Goal: Information Seeking & Learning: Learn about a topic

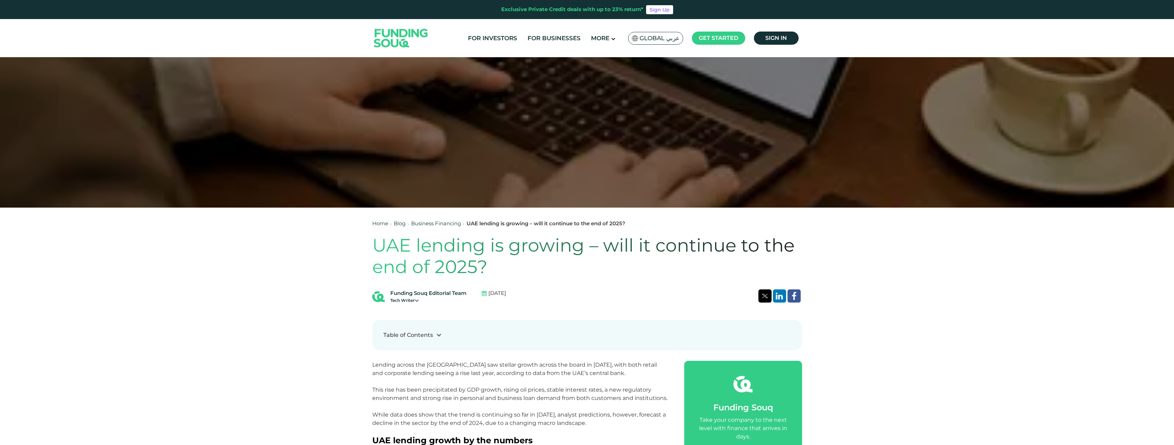
scroll to position [381, 0]
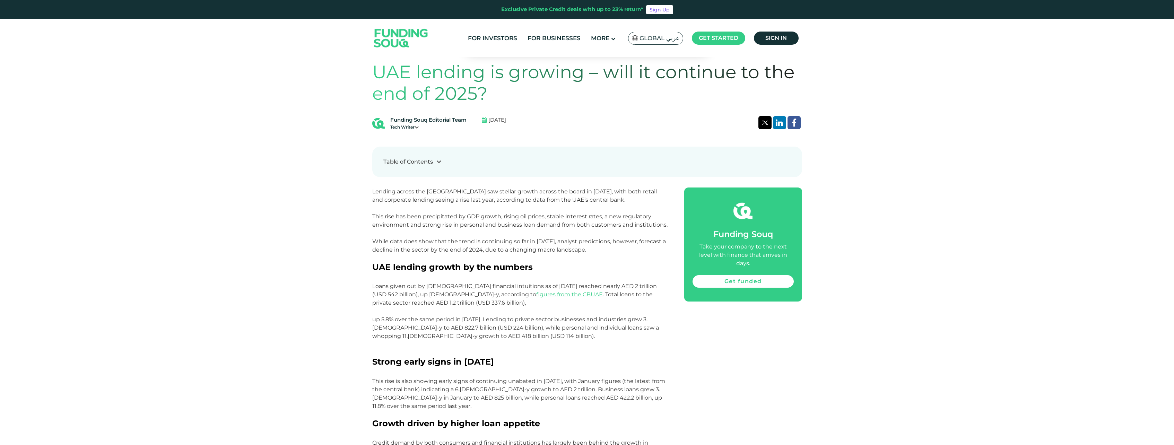
drag, startPoint x: 0, startPoint y: 0, endPoint x: 459, endPoint y: 237, distance: 516.3
click at [459, 237] on p "Lending across the [GEOGRAPHIC_DATA] saw stellar growth across the board in [DA…" at bounding box center [520, 225] width 296 height 75
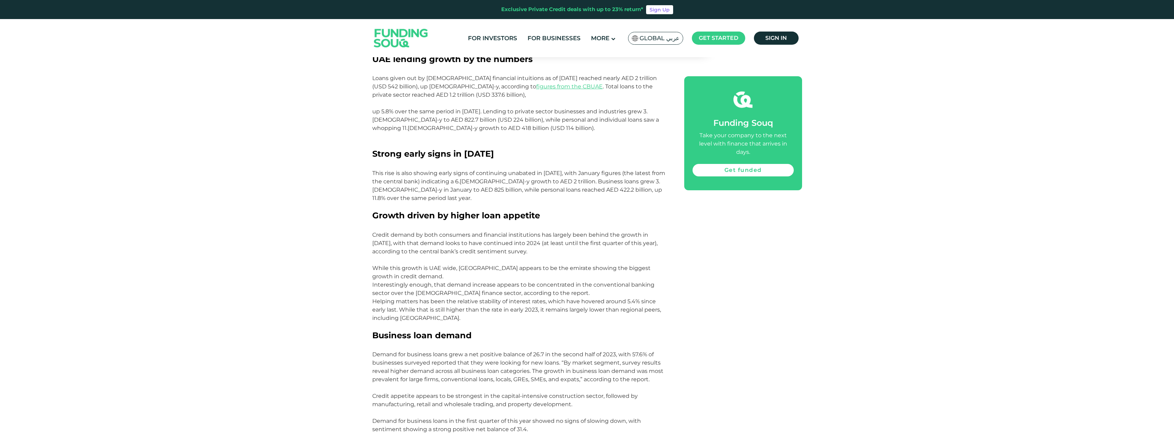
scroll to position [347, 0]
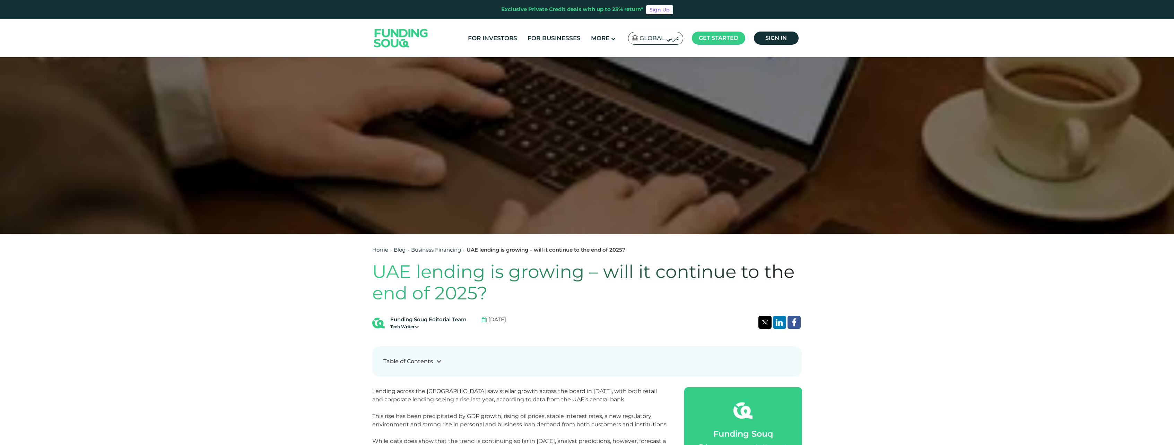
scroll to position [277, 0]
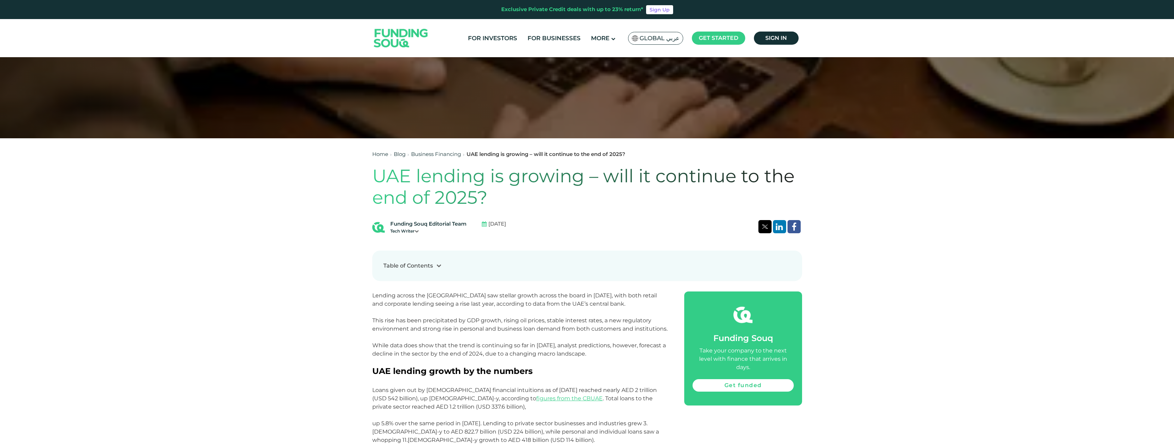
click at [509, 297] on p "Lending across the [GEOGRAPHIC_DATA] saw stellar growth across the board in [DA…" at bounding box center [520, 329] width 296 height 75
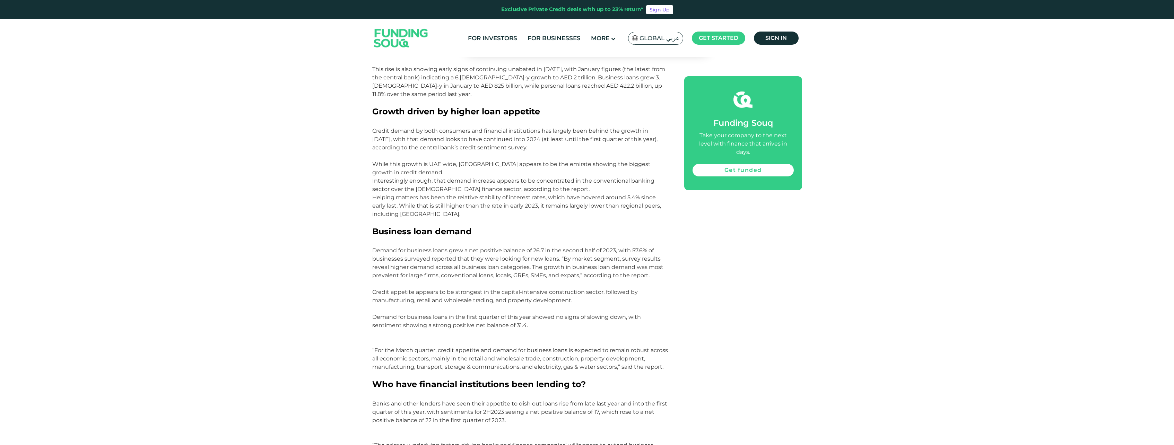
scroll to position [867, 0]
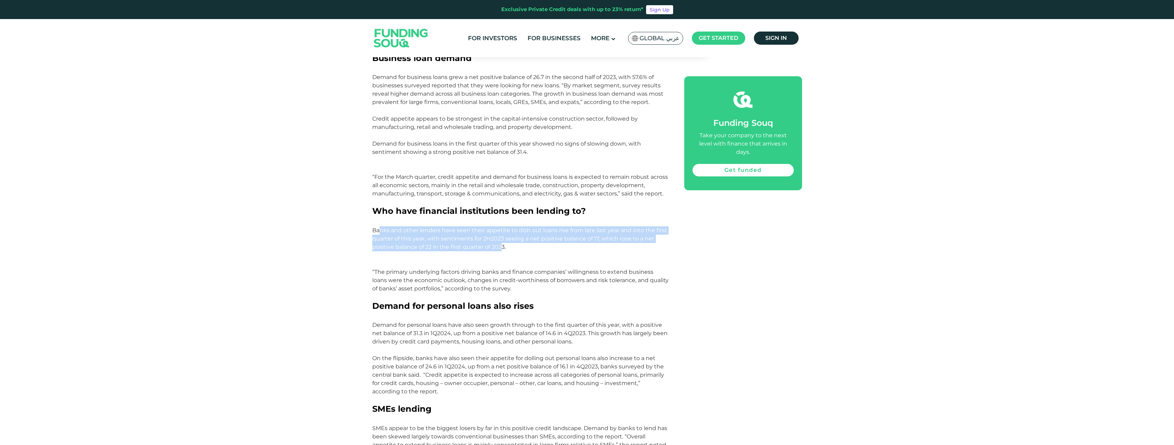
drag, startPoint x: 379, startPoint y: 220, endPoint x: 501, endPoint y: 238, distance: 122.9
click at [501, 238] on p "Banks and other lenders have seen their appetite to dish out loans rise from la…" at bounding box center [520, 263] width 296 height 75
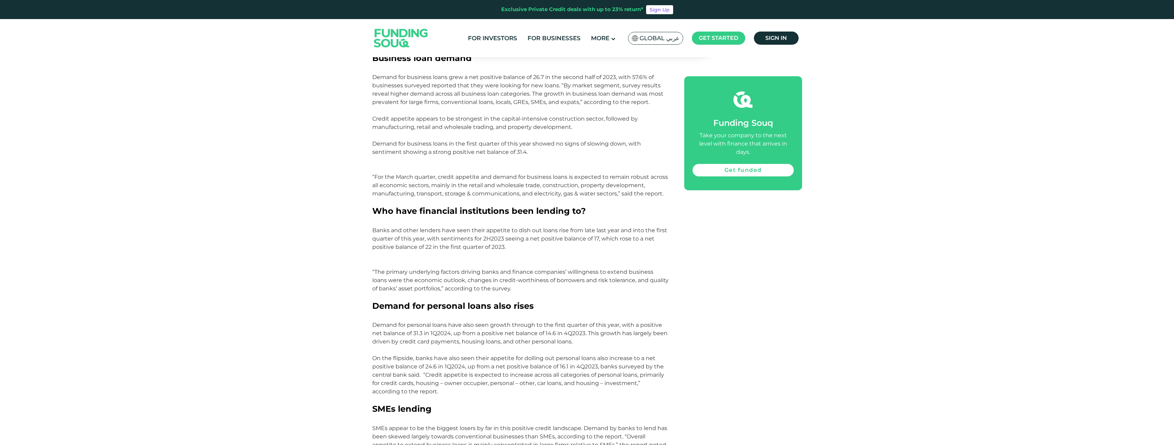
click at [523, 239] on p "Banks and other lenders have seen their appetite to dish out loans rise from la…" at bounding box center [520, 263] width 296 height 75
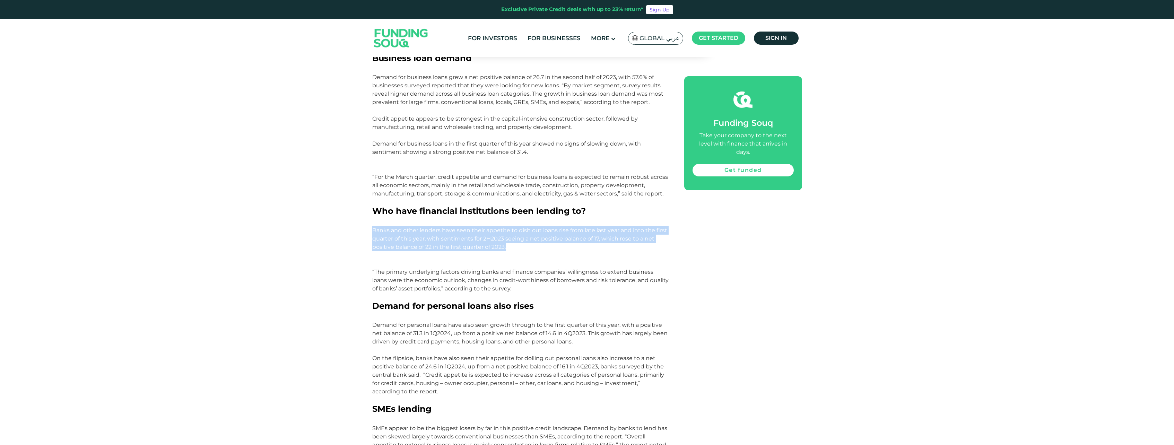
drag, startPoint x: 372, startPoint y: 221, endPoint x: 555, endPoint y: 240, distance: 183.3
click at [555, 240] on p "Banks and other lenders have seen their appetite to dish out loans rise from la…" at bounding box center [520, 263] width 296 height 75
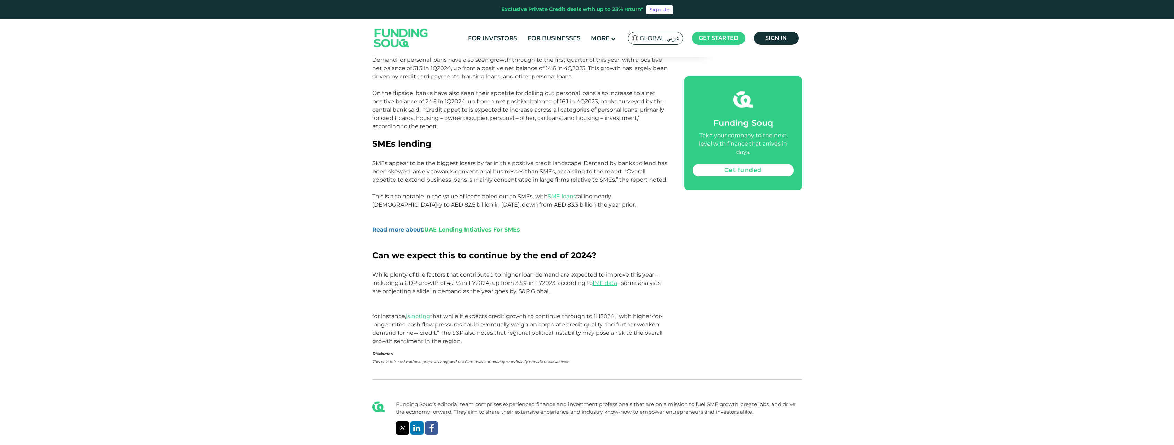
scroll to position [1144, 0]
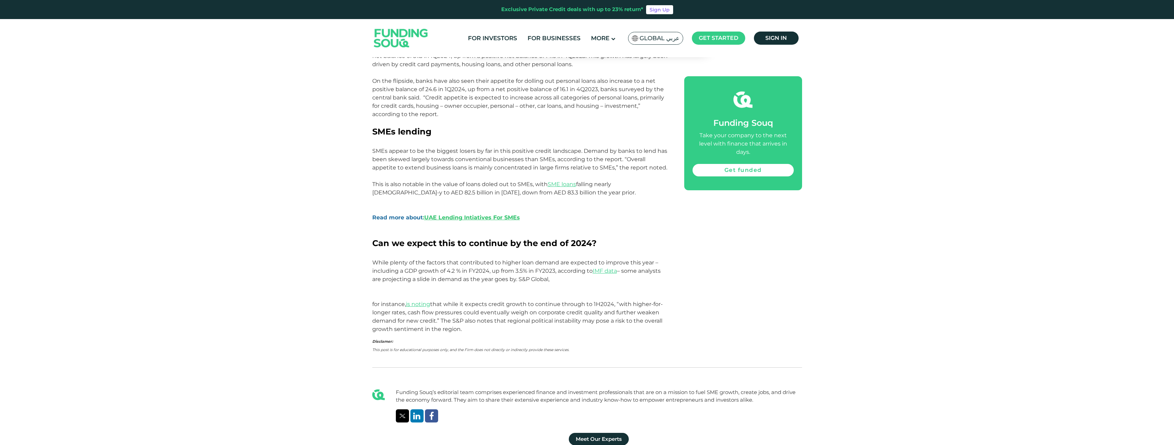
click at [495, 260] on p "While plenty of the factors that contributed to higher loan demand are expected…" at bounding box center [520, 296] width 296 height 75
click at [503, 214] on link "UAE Lending Intiatives For SMEs" at bounding box center [472, 217] width 96 height 7
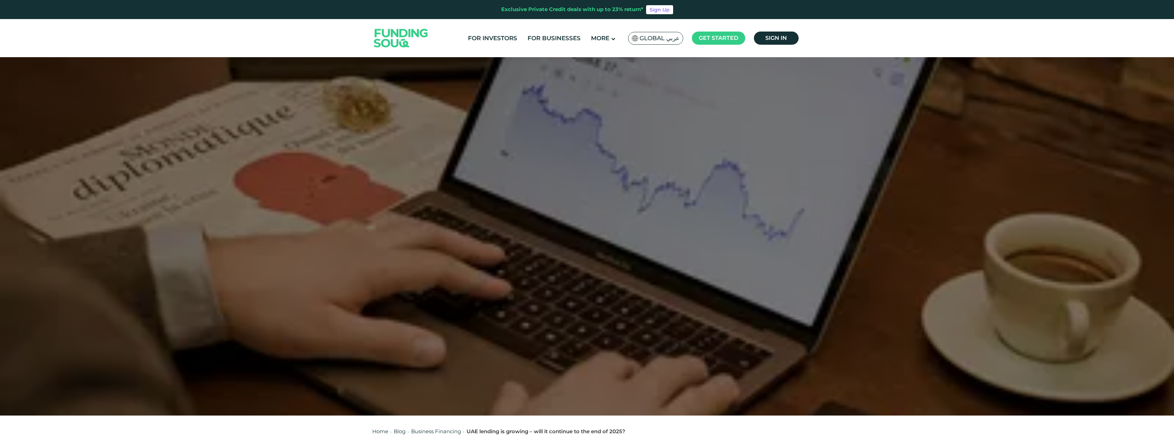
scroll to position [312, 0]
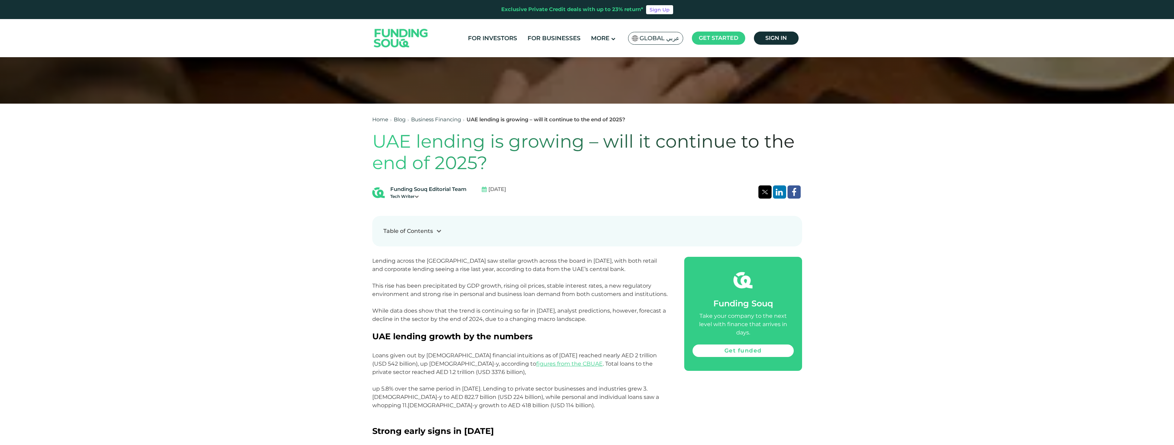
click at [433, 232] on div at bounding box center [439, 230] width 12 height 7
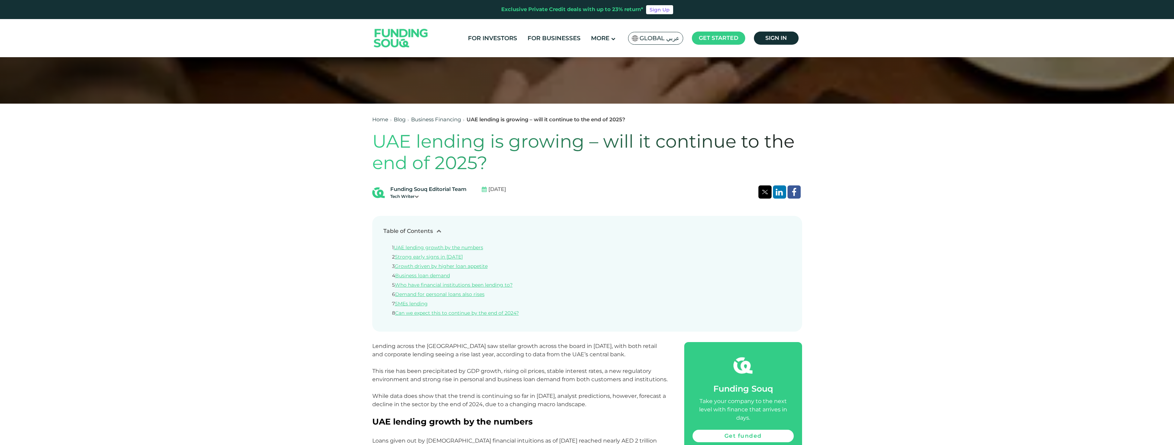
click at [433, 232] on div at bounding box center [439, 230] width 12 height 7
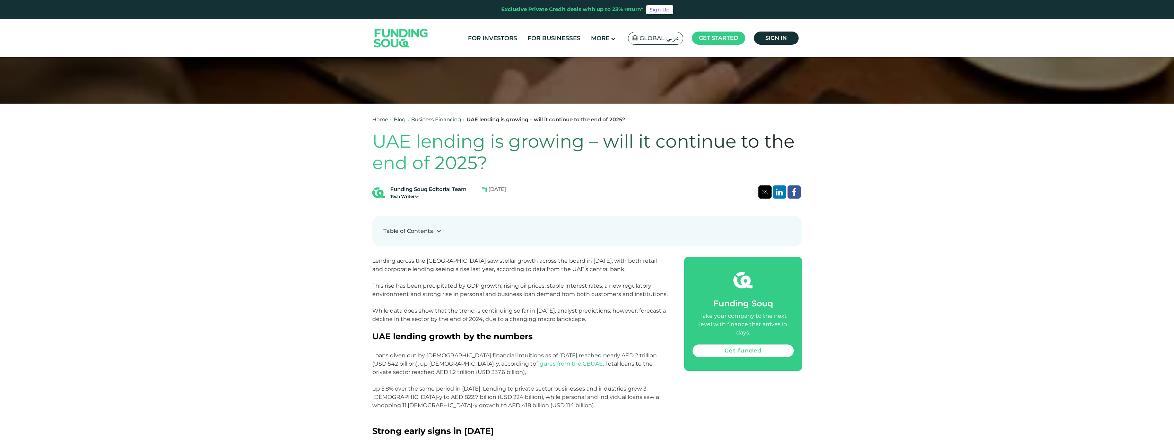
click at [582, 322] on p "Lending across the [GEOGRAPHIC_DATA] saw stellar growth across the board in [DA…" at bounding box center [520, 294] width 296 height 75
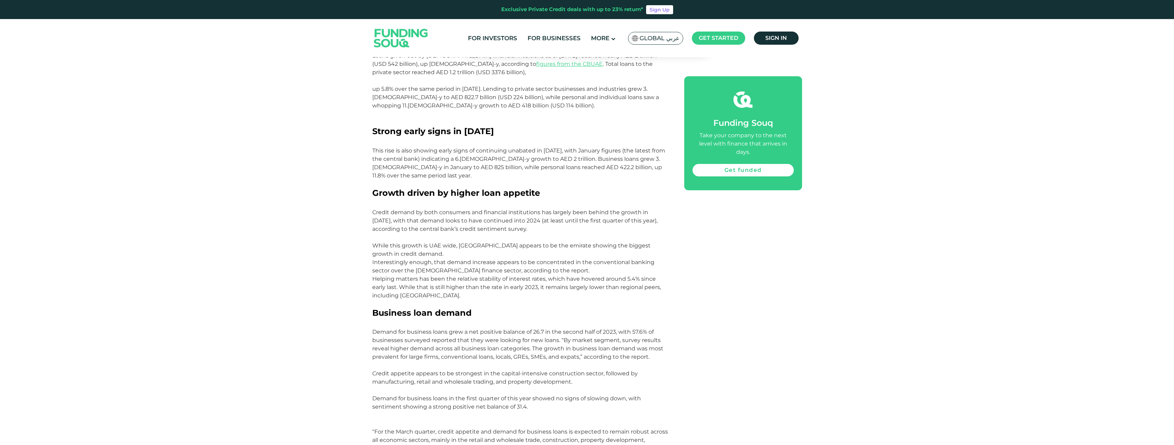
scroll to position [624, 0]
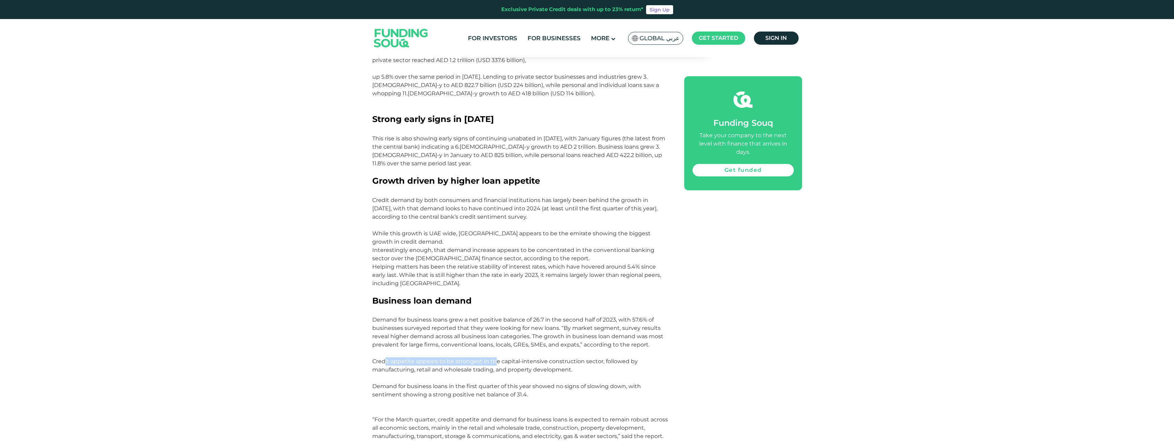
drag, startPoint x: 386, startPoint y: 352, endPoint x: 496, endPoint y: 352, distance: 109.9
click at [496, 357] on p "Credit appetite appears to be strongest in the capital-intensive construction s…" at bounding box center [520, 369] width 296 height 25
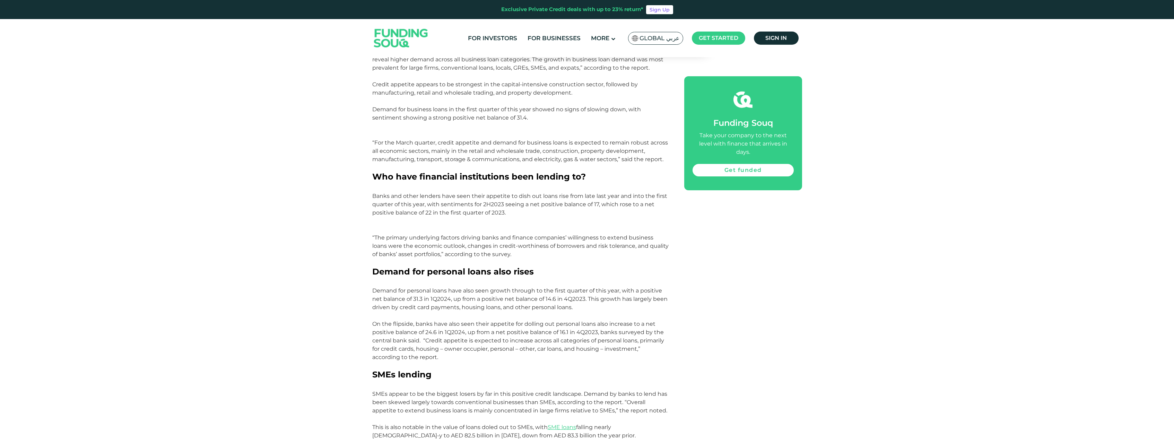
scroll to position [902, 0]
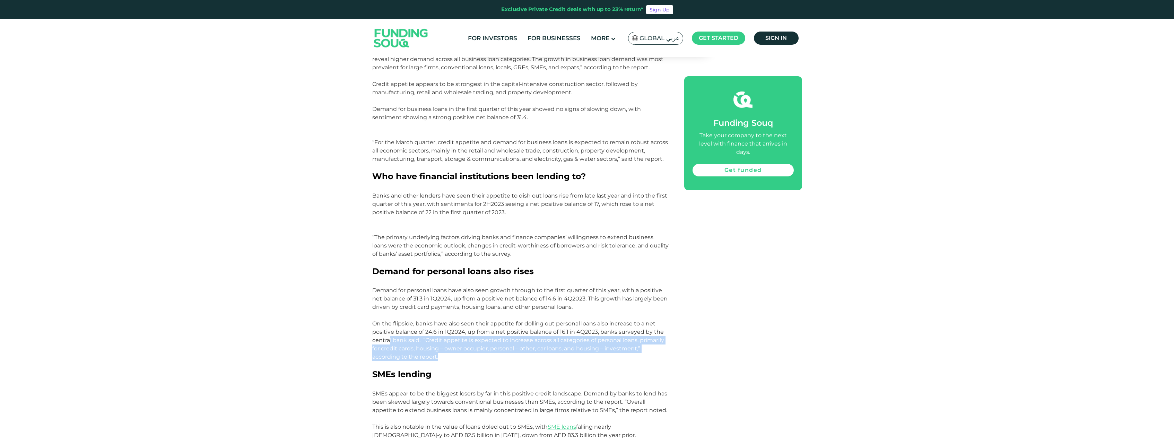
drag, startPoint x: 388, startPoint y: 336, endPoint x: 454, endPoint y: 345, distance: 65.8
click at [454, 345] on p "On the flipside, banks have also seen their appetite for dolling out personal l…" at bounding box center [520, 345] width 296 height 50
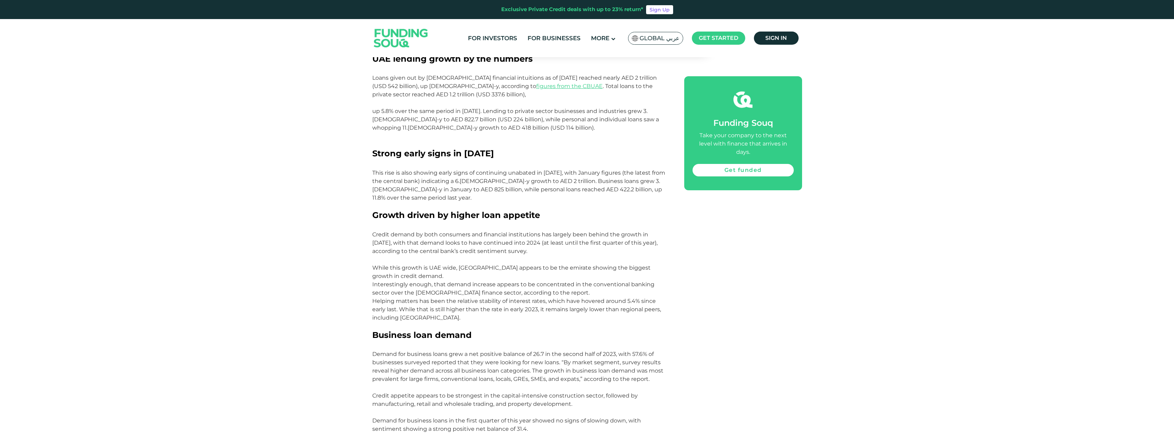
scroll to position [589, 0]
